Goal: Entertainment & Leisure: Consume media (video, audio)

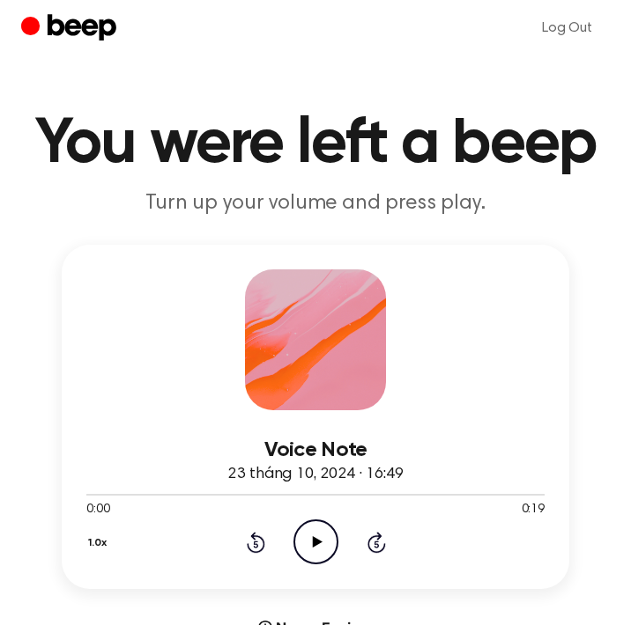
click at [319, 548] on icon "Play Audio" at bounding box center [315, 542] width 45 height 45
click at [333, 551] on circle at bounding box center [315, 542] width 43 height 43
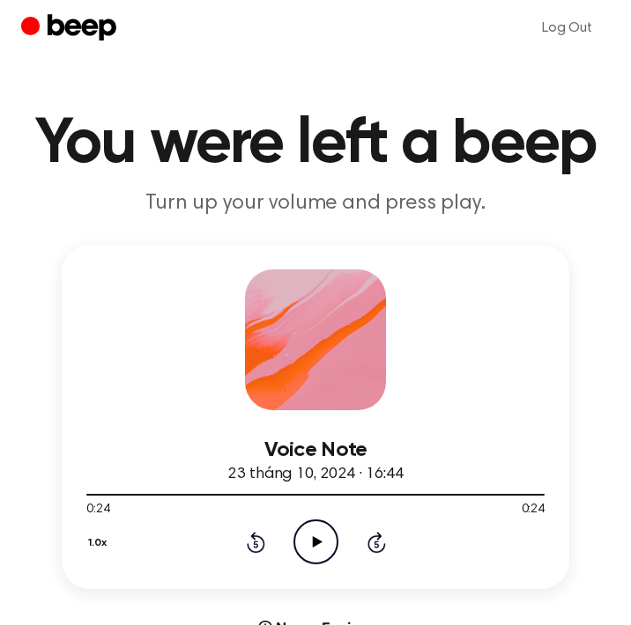
click at [333, 551] on circle at bounding box center [315, 542] width 43 height 43
